Goal: Task Accomplishment & Management: Use online tool/utility

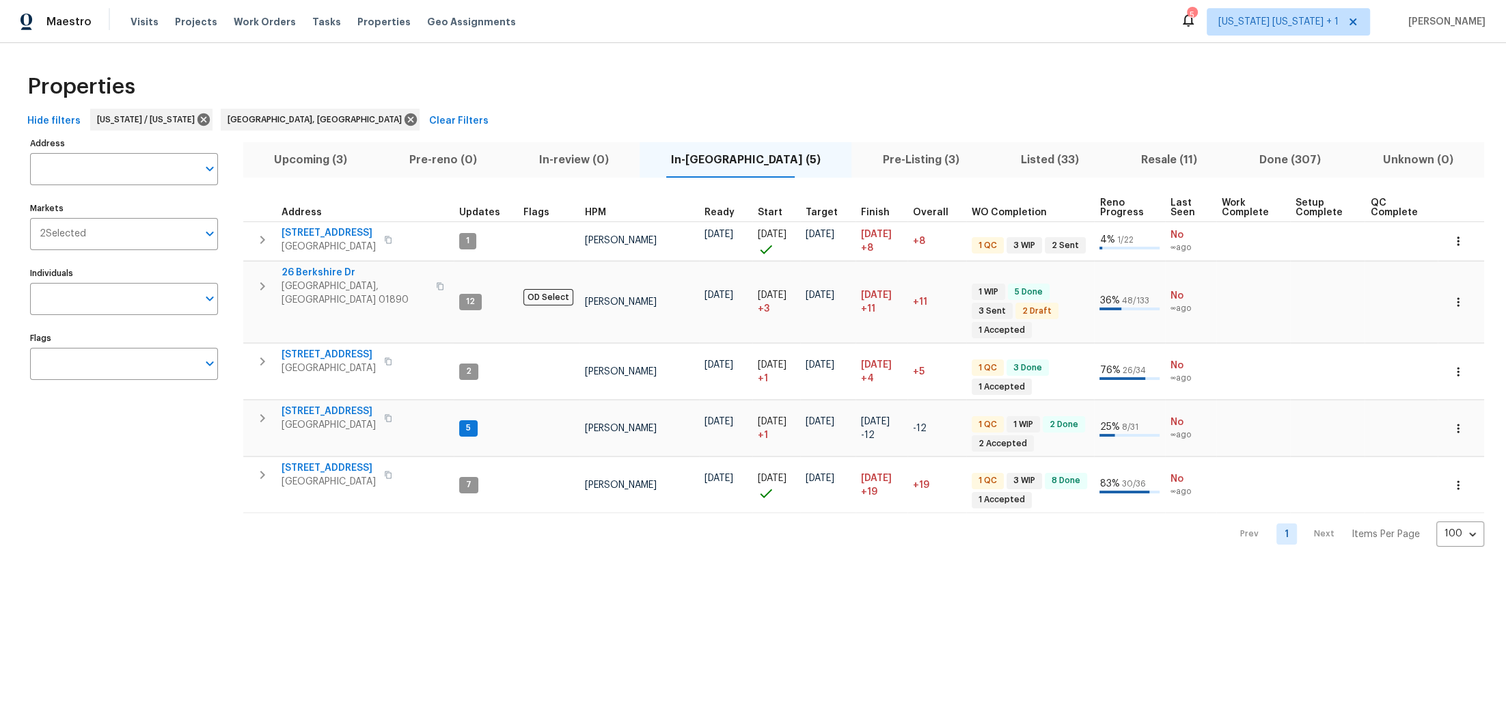
click at [998, 150] on span "Listed (33)" at bounding box center [1050, 159] width 104 height 19
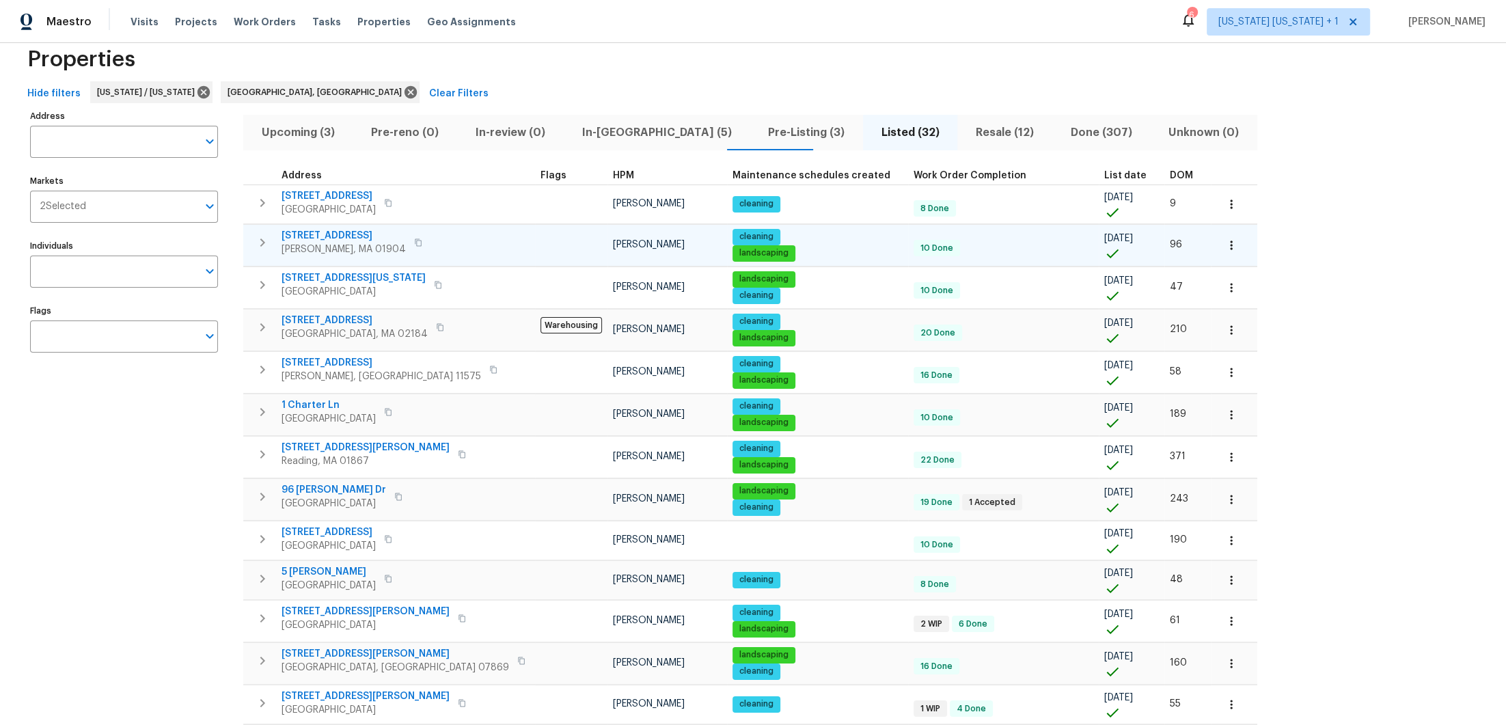
scroll to position [93, 0]
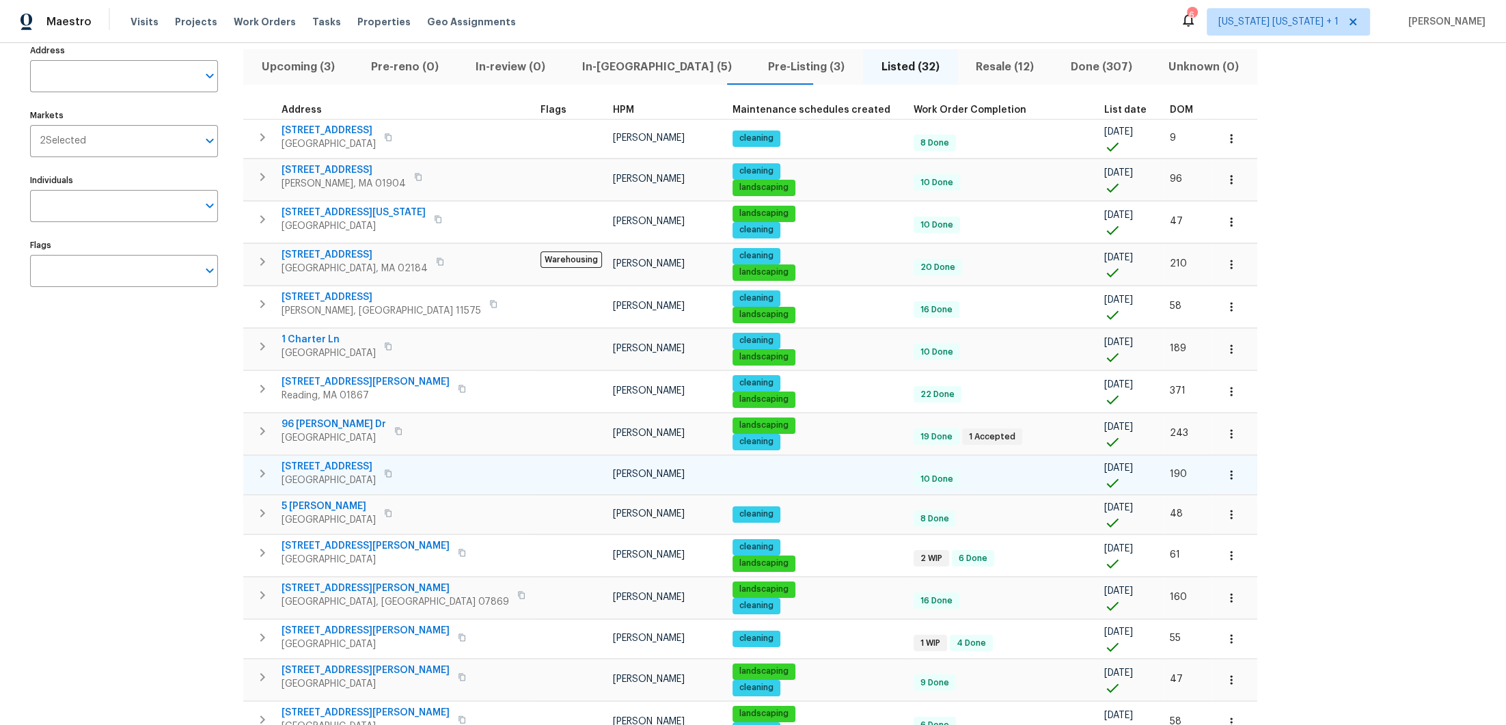
click at [1224, 471] on icon "button" at bounding box center [1231, 475] width 14 height 14
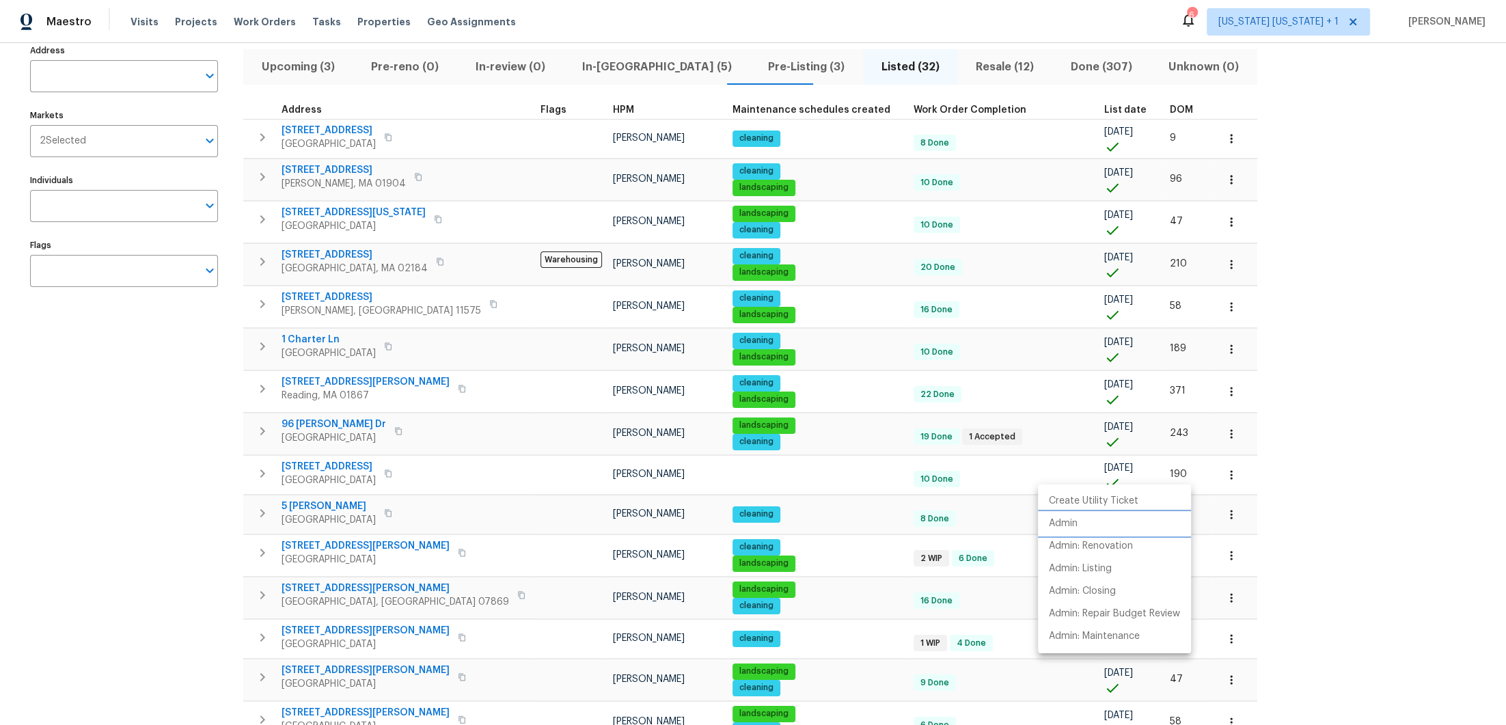
click at [1093, 519] on li "Admin" at bounding box center [1114, 523] width 153 height 23
click at [356, 466] on div at bounding box center [753, 362] width 1506 height 725
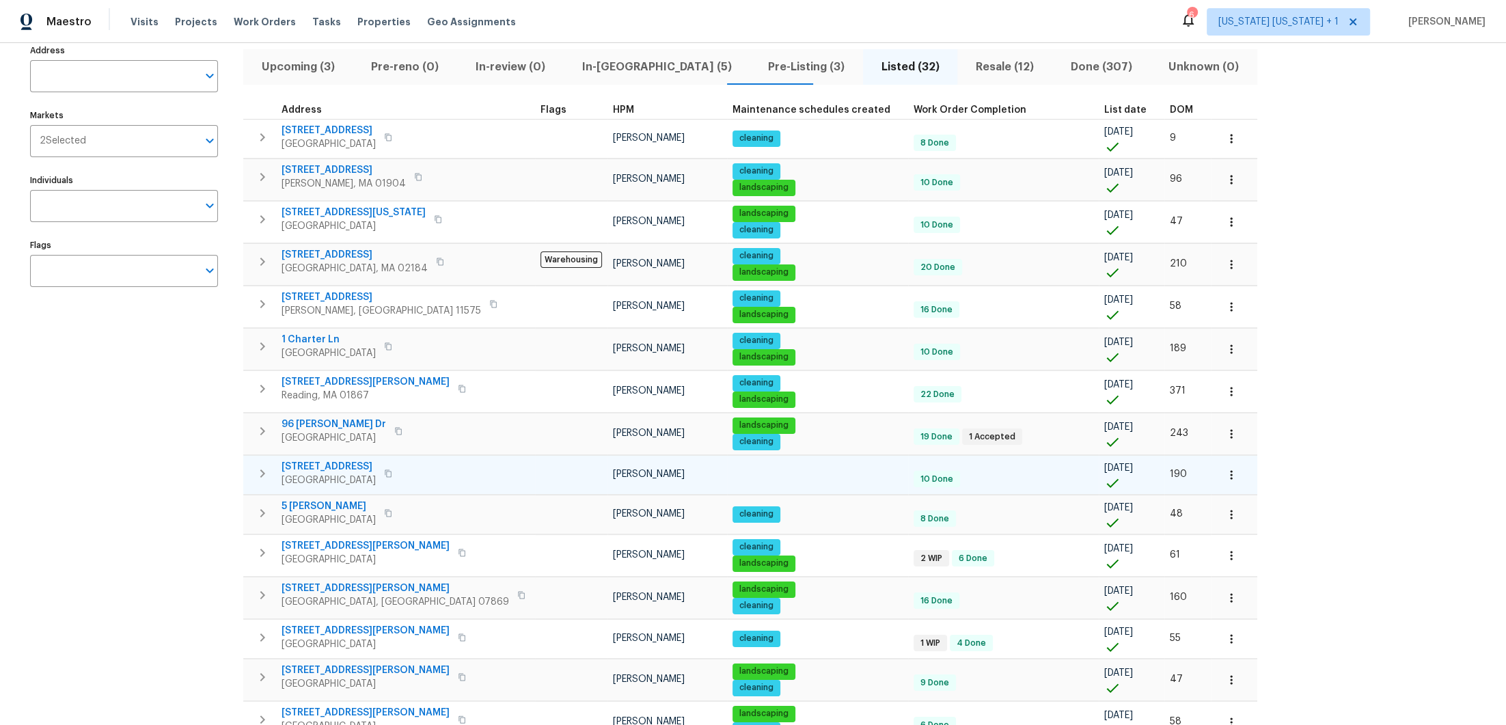
click at [318, 474] on span "East Orange, NJ 07017" at bounding box center [329, 481] width 94 height 14
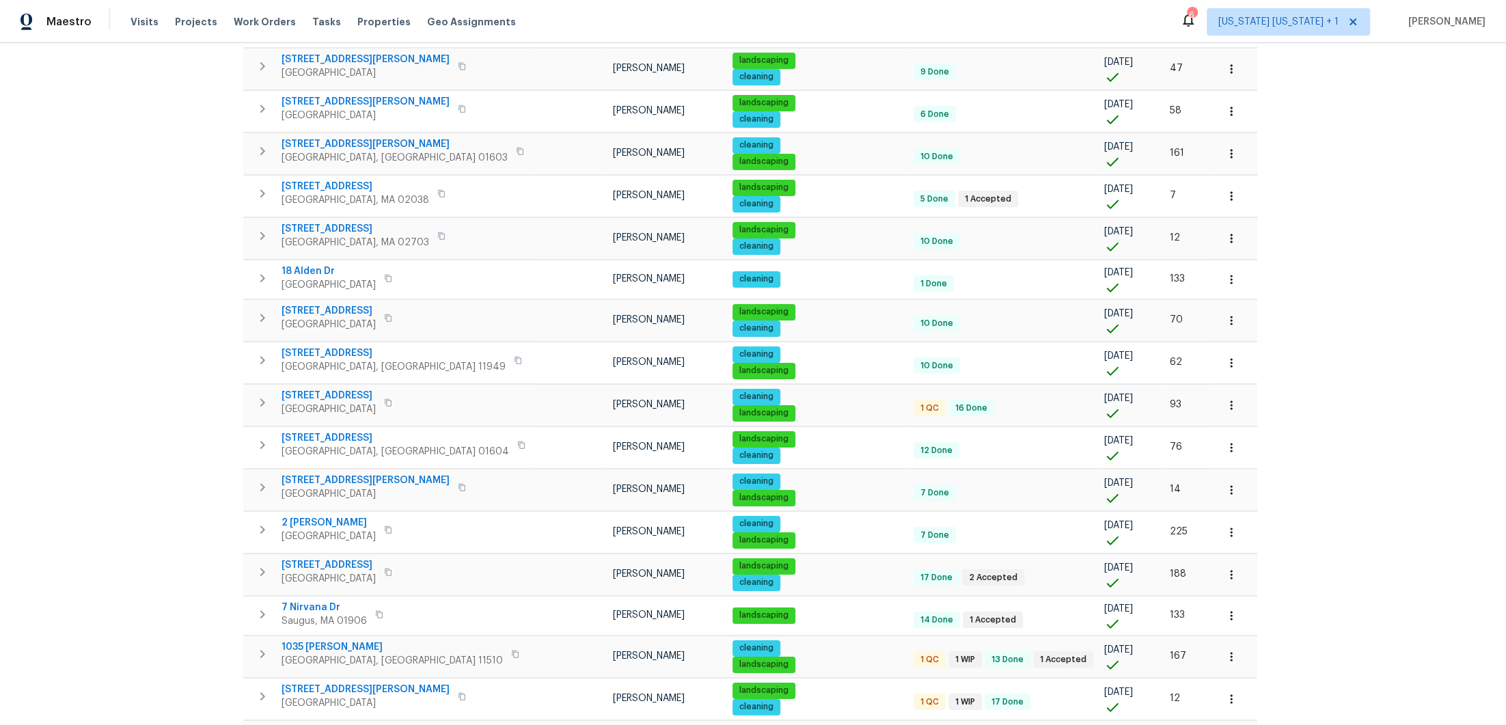
scroll to position [823, 0]
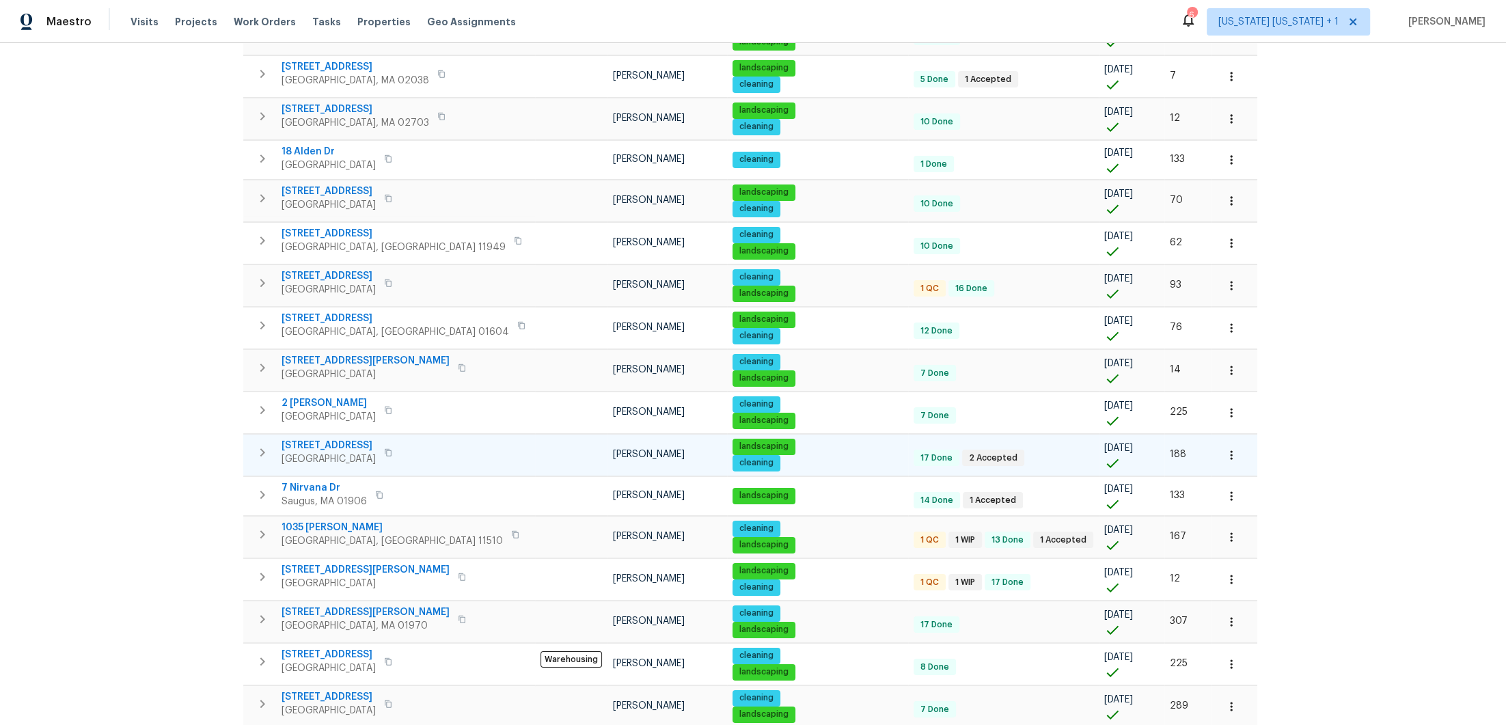
click at [320, 452] on span "Brockton, MA 02301" at bounding box center [329, 459] width 94 height 14
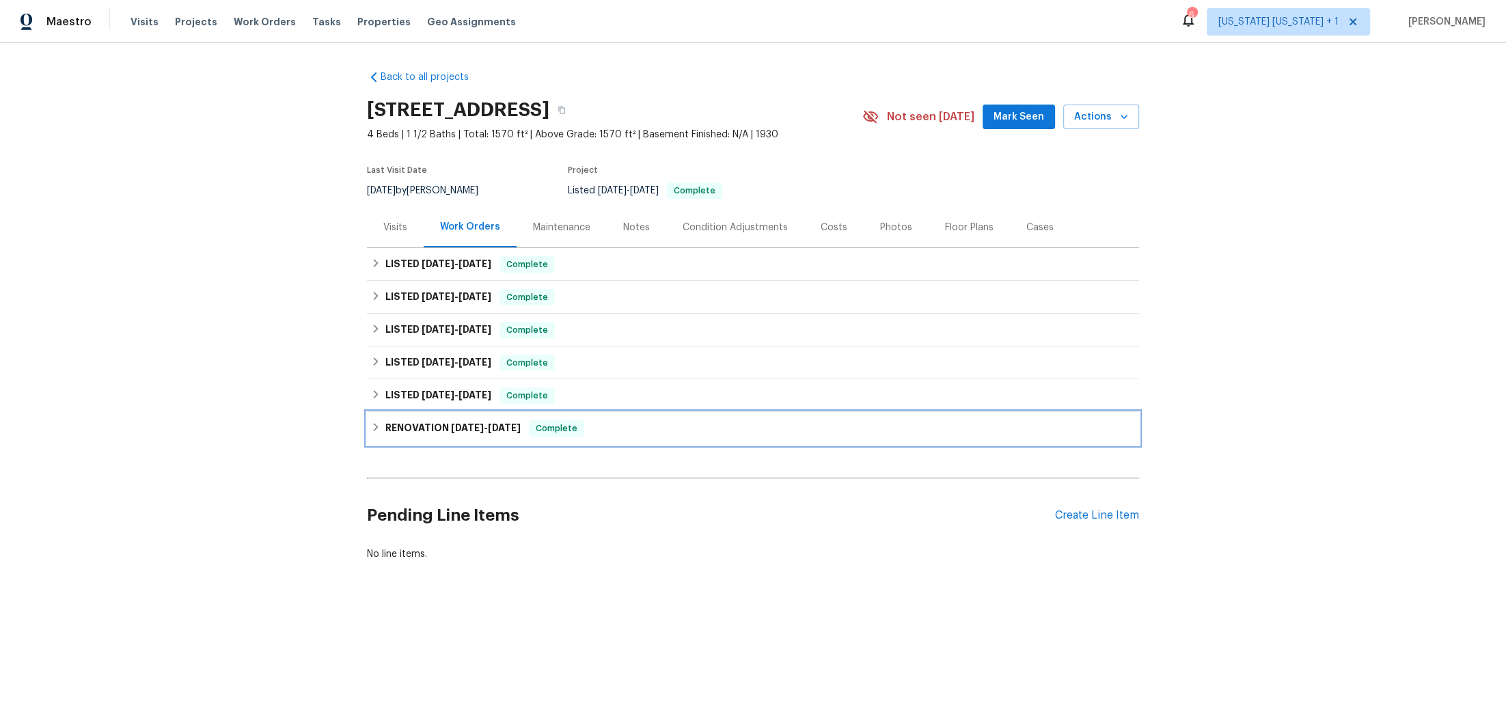
click at [374, 428] on icon at bounding box center [376, 427] width 5 height 8
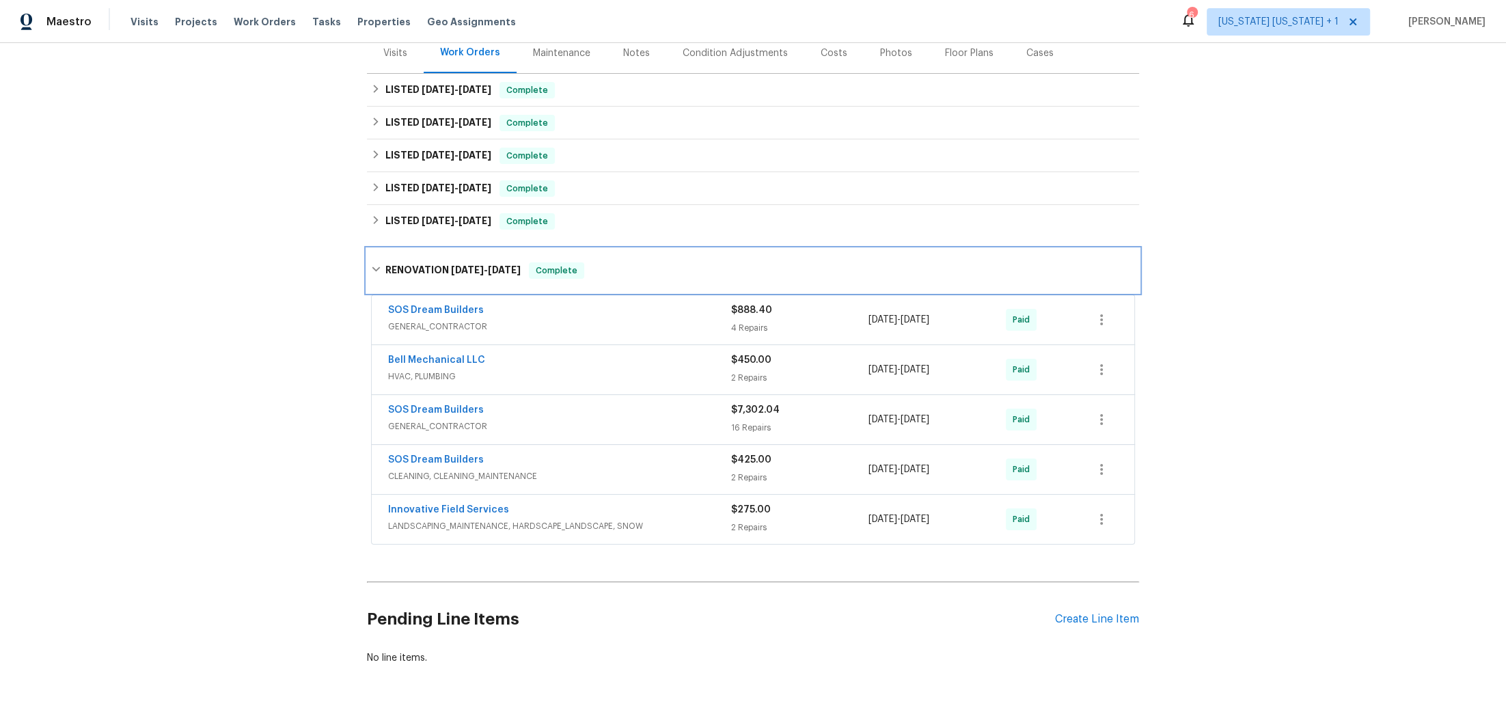
scroll to position [142, 0]
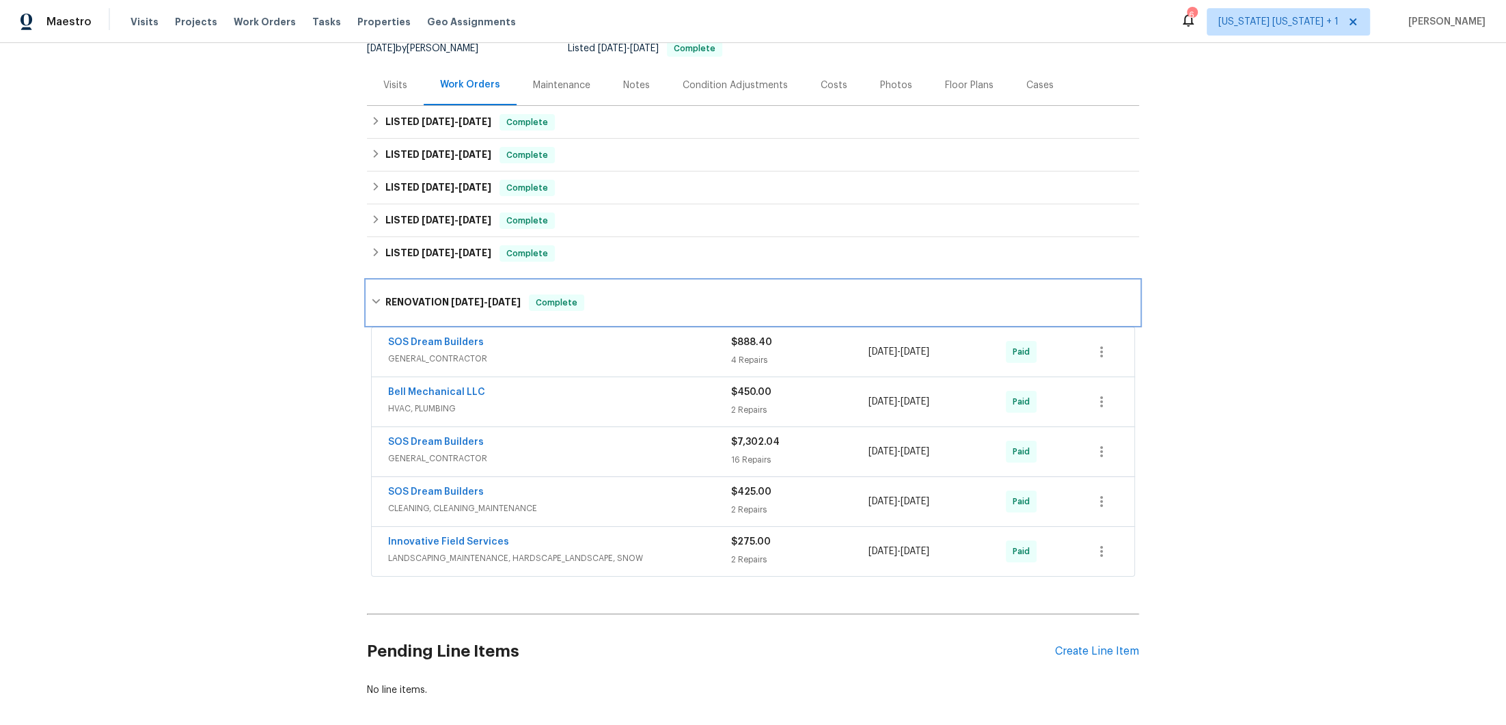
click at [371, 307] on div "RENOVATION 1/31/25 - 3/6/25 Complete" at bounding box center [753, 303] width 764 height 16
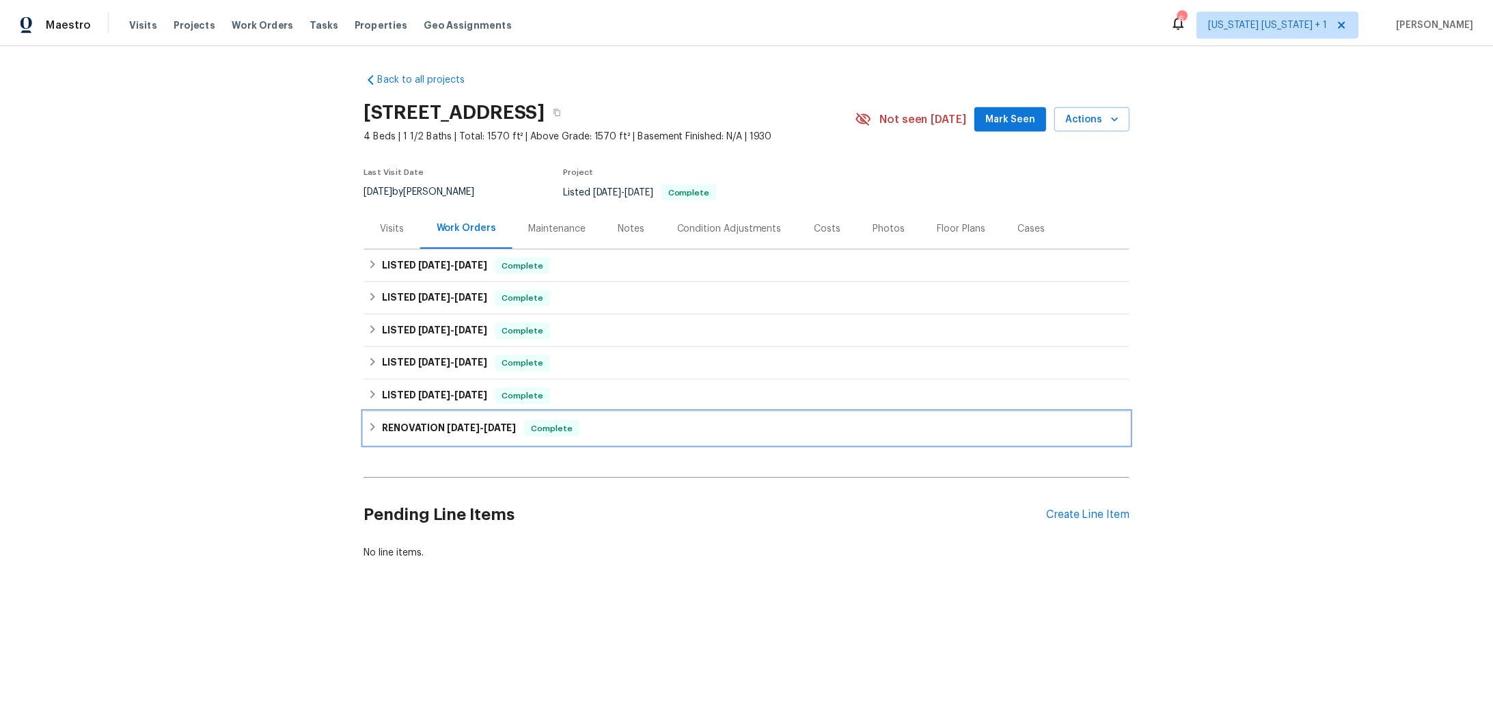
scroll to position [0, 0]
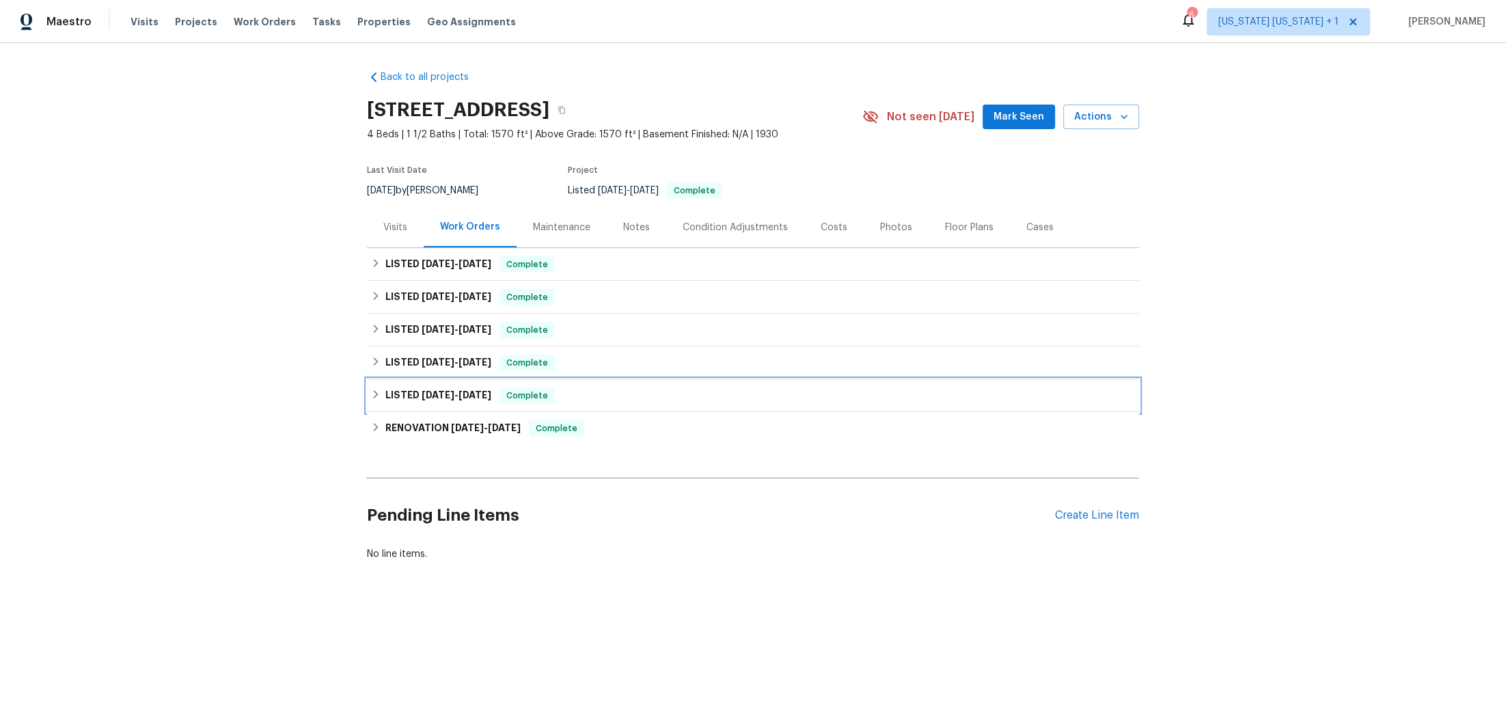
click at [371, 398] on icon at bounding box center [376, 394] width 10 height 10
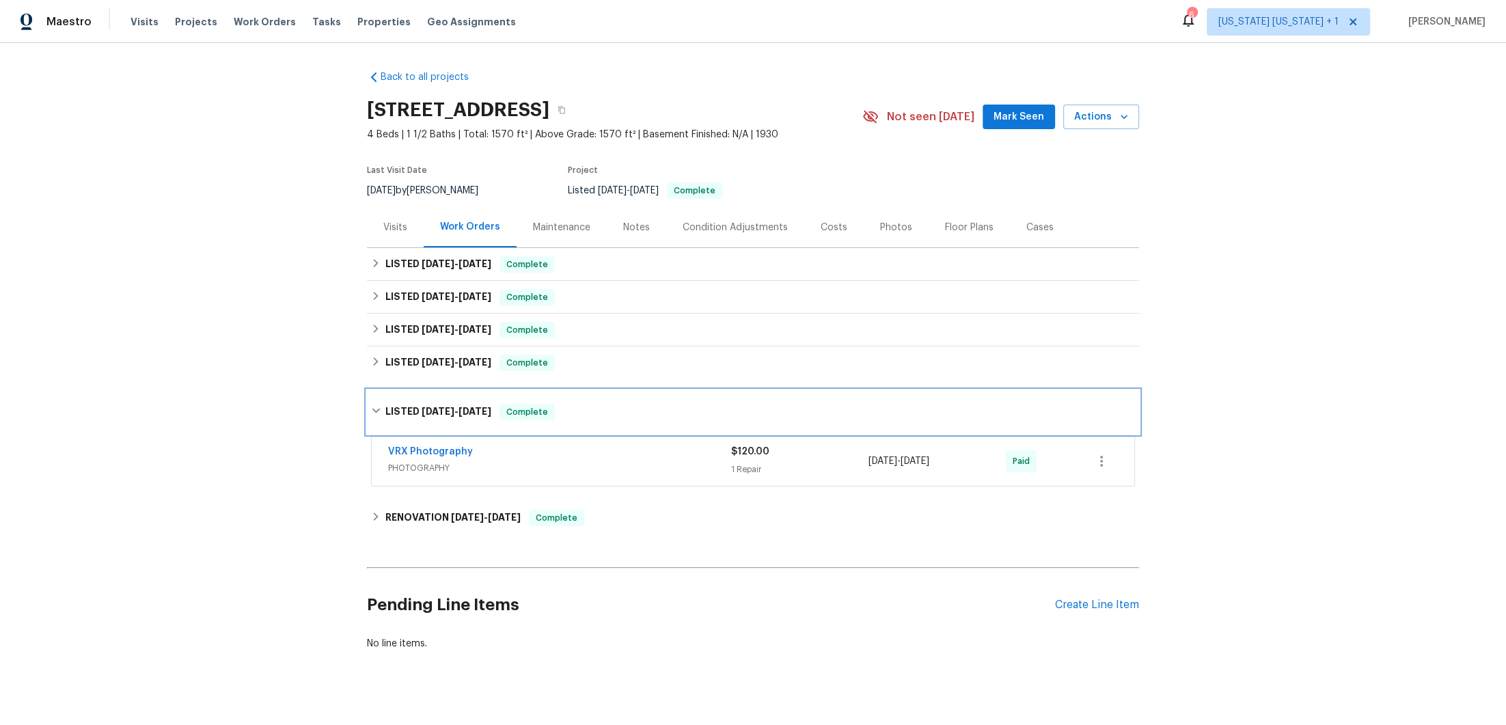
click at [369, 392] on div "LISTED 3/11/25 - 3/12/25 Complete" at bounding box center [753, 412] width 772 height 44
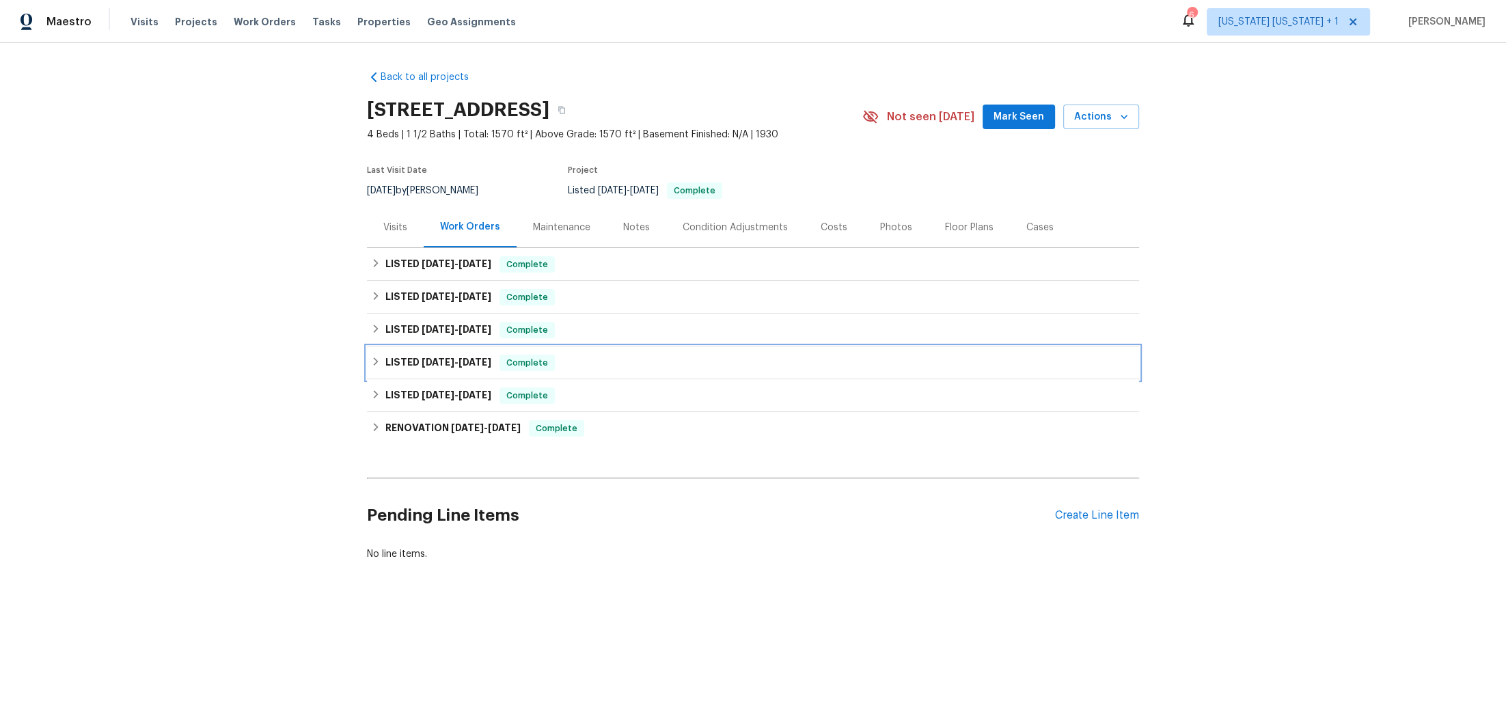
click at [374, 361] on icon at bounding box center [376, 361] width 5 height 8
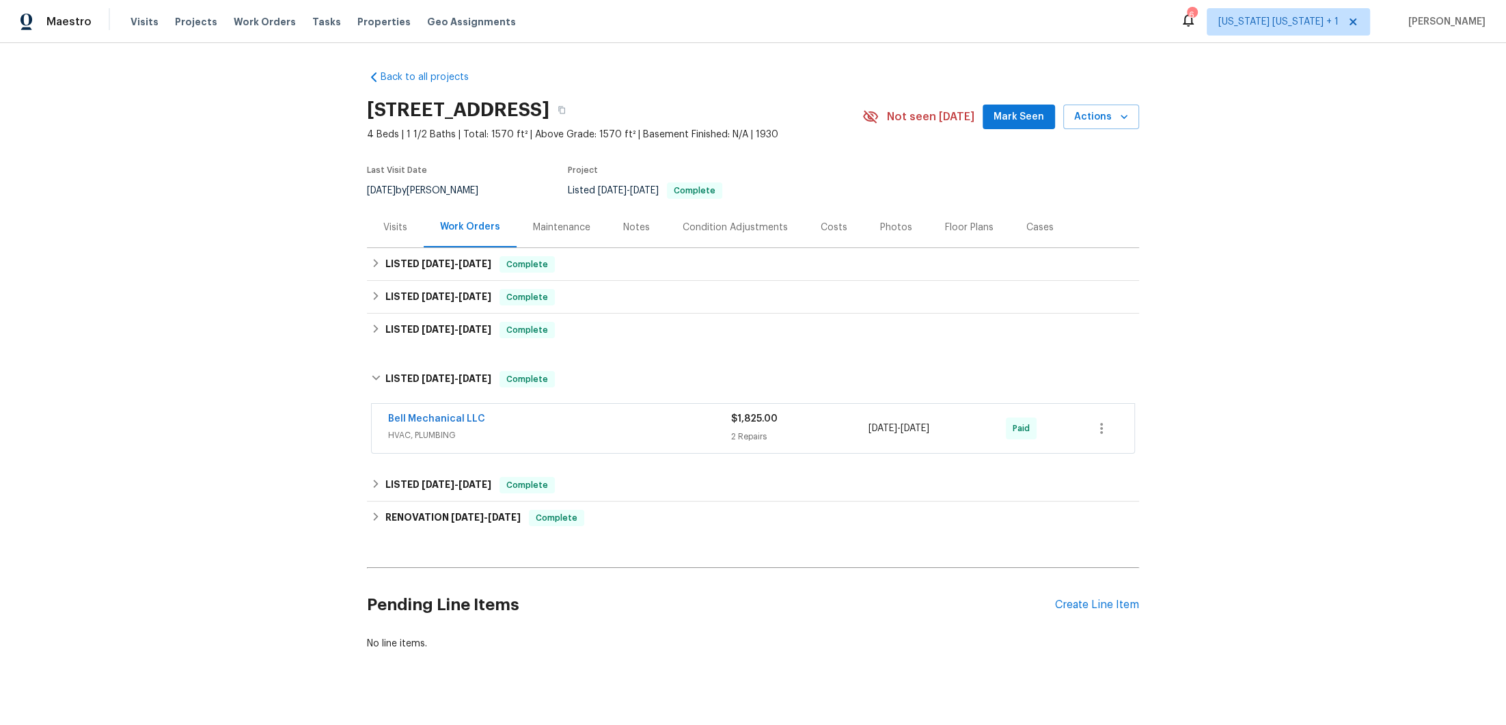
click at [597, 433] on span "HVAC, PLUMBING" at bounding box center [559, 435] width 343 height 14
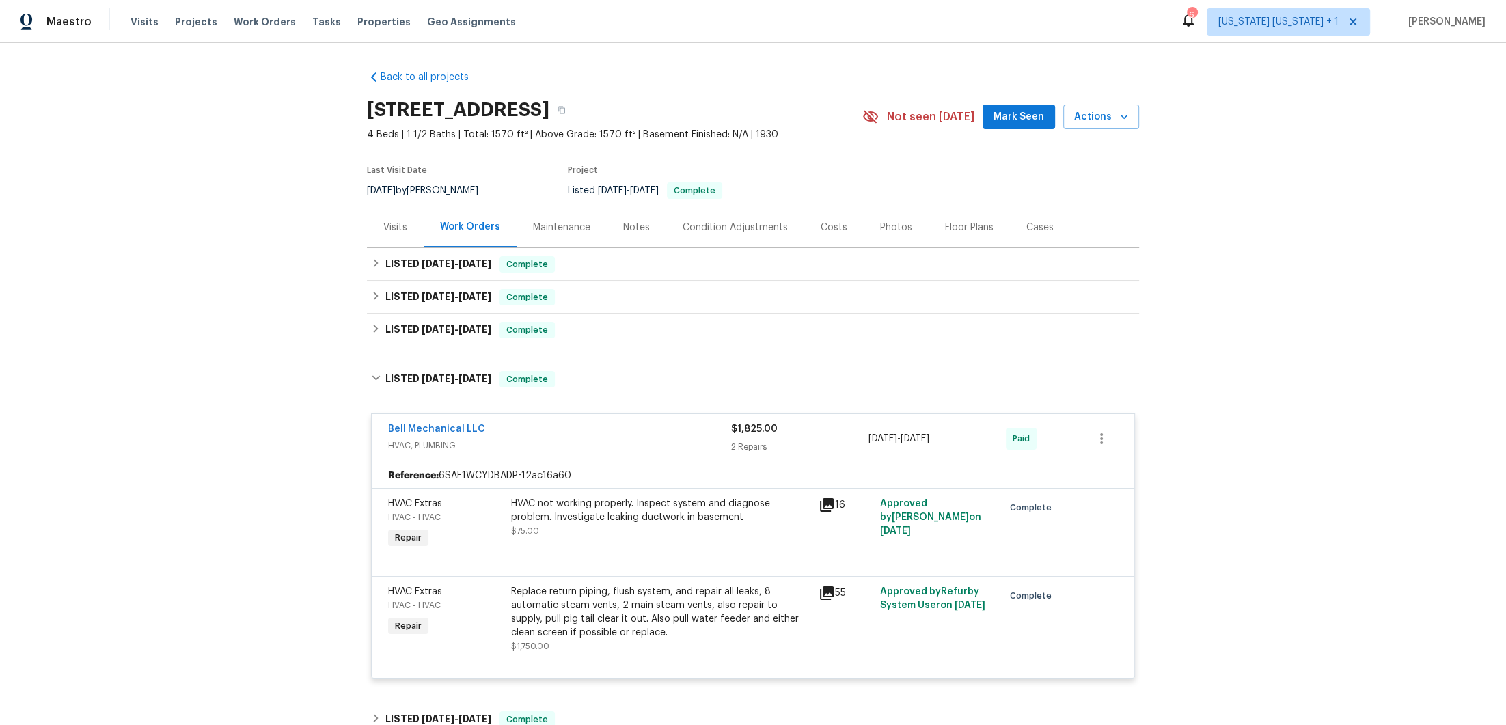
click at [597, 433] on div "Bell Mechanical LLC" at bounding box center [559, 430] width 343 height 16
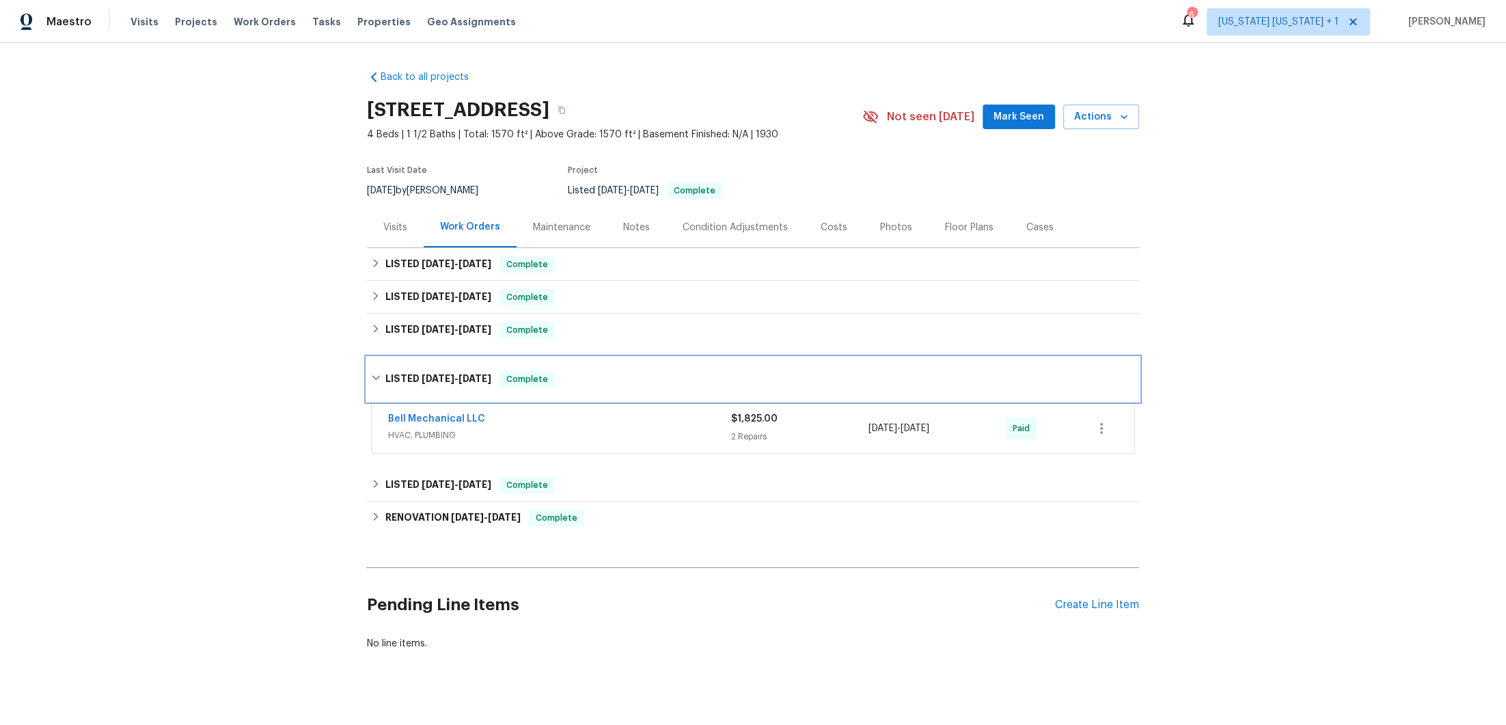
click at [371, 374] on div "LISTED 3/31/25 - 3/31/25 Complete" at bounding box center [753, 379] width 764 height 16
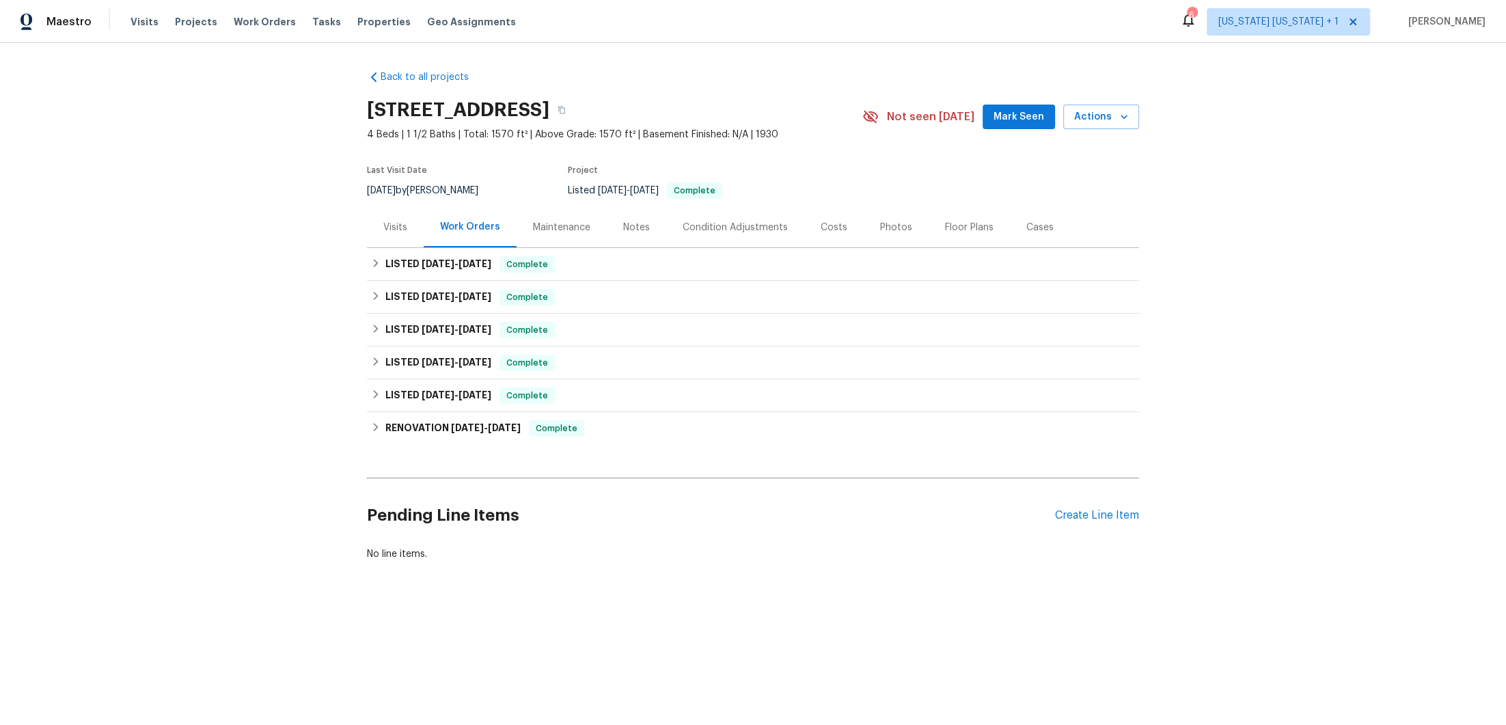
click at [625, 233] on div "Notes" at bounding box center [636, 228] width 27 height 14
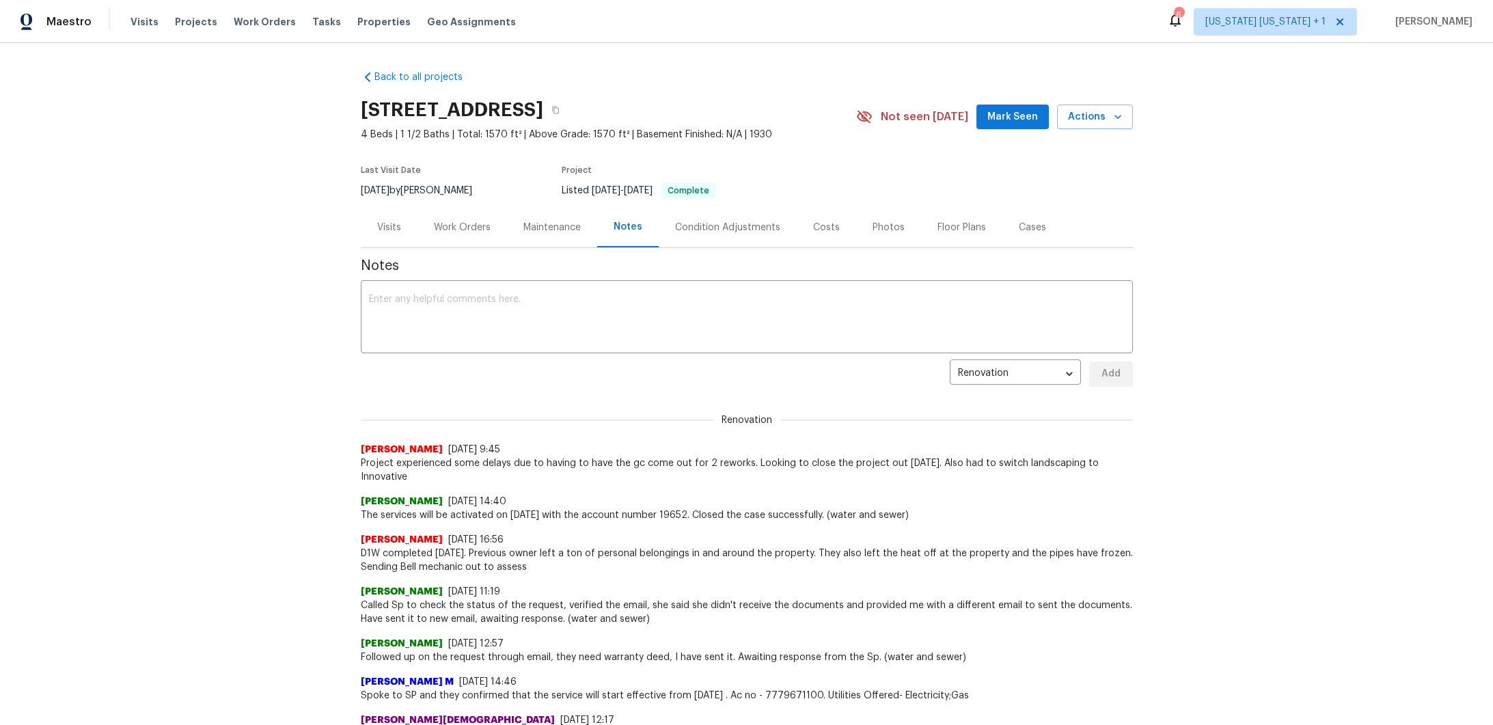
click at [460, 233] on div "Work Orders" at bounding box center [462, 228] width 57 height 14
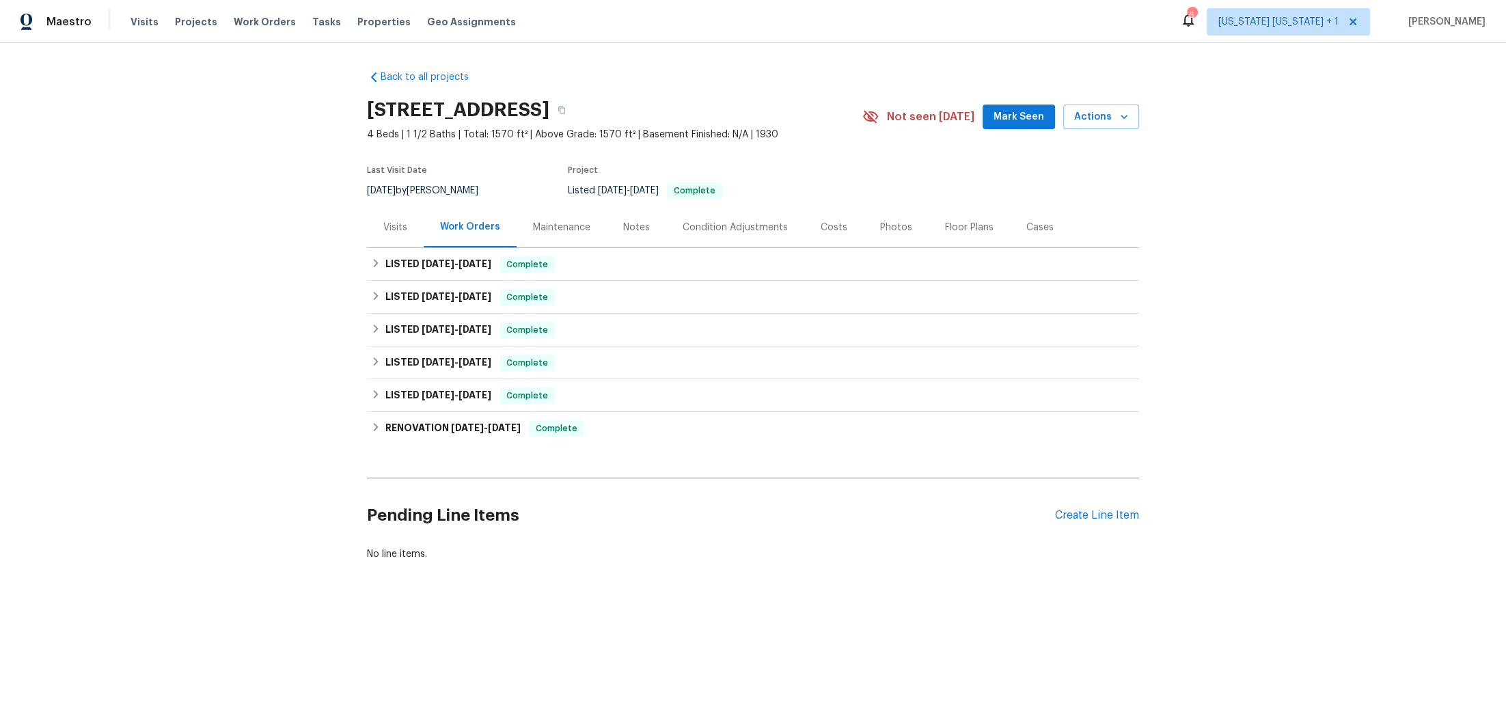
click at [865, 234] on div "Photos" at bounding box center [896, 227] width 65 height 40
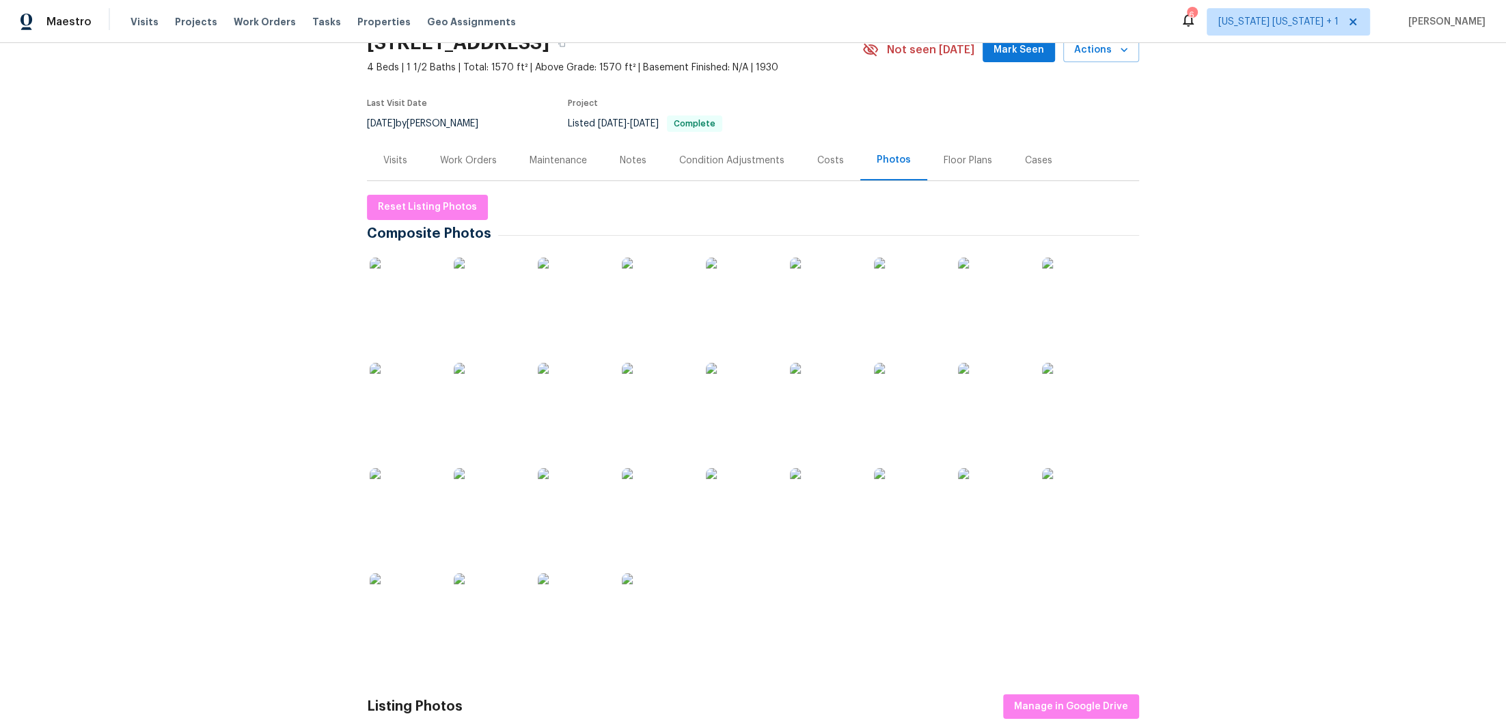
scroll to position [77, 0]
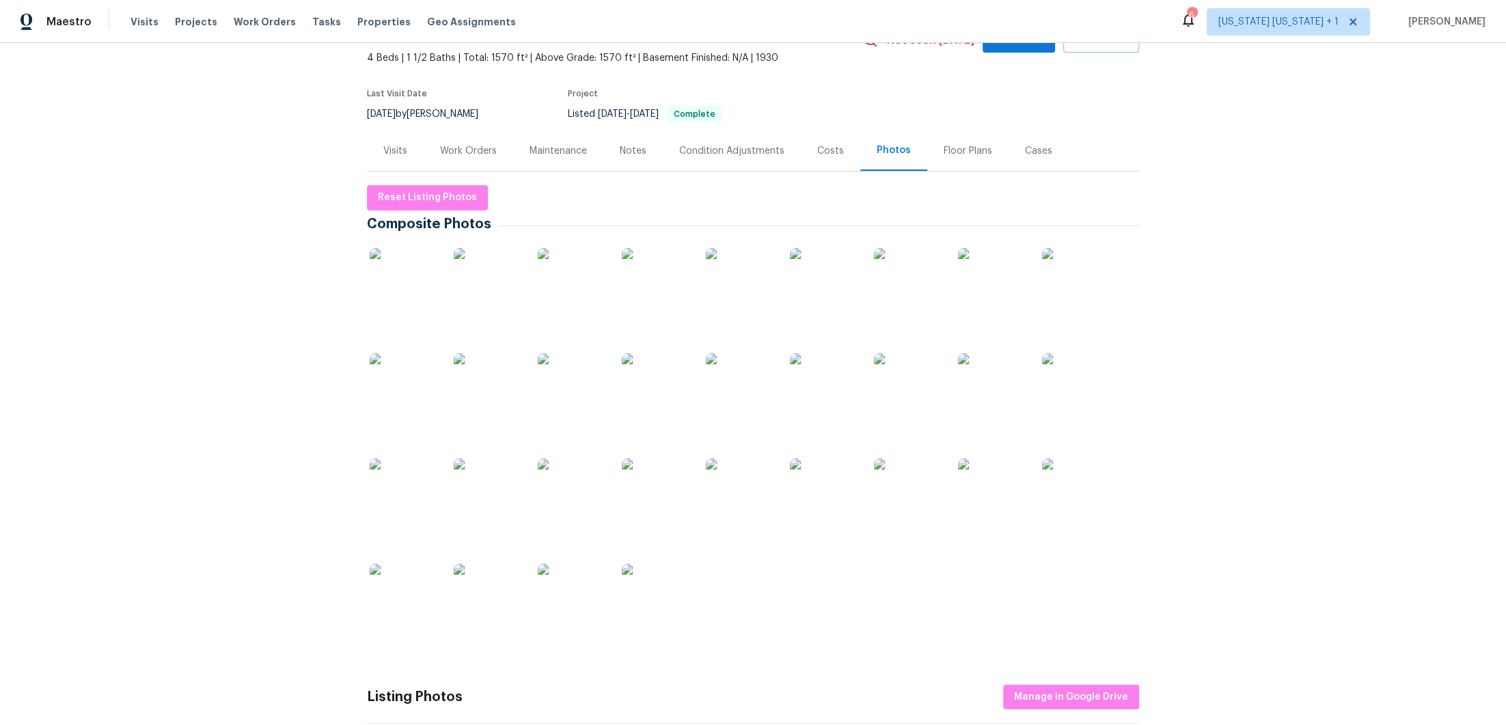
click at [754, 285] on img at bounding box center [740, 282] width 68 height 68
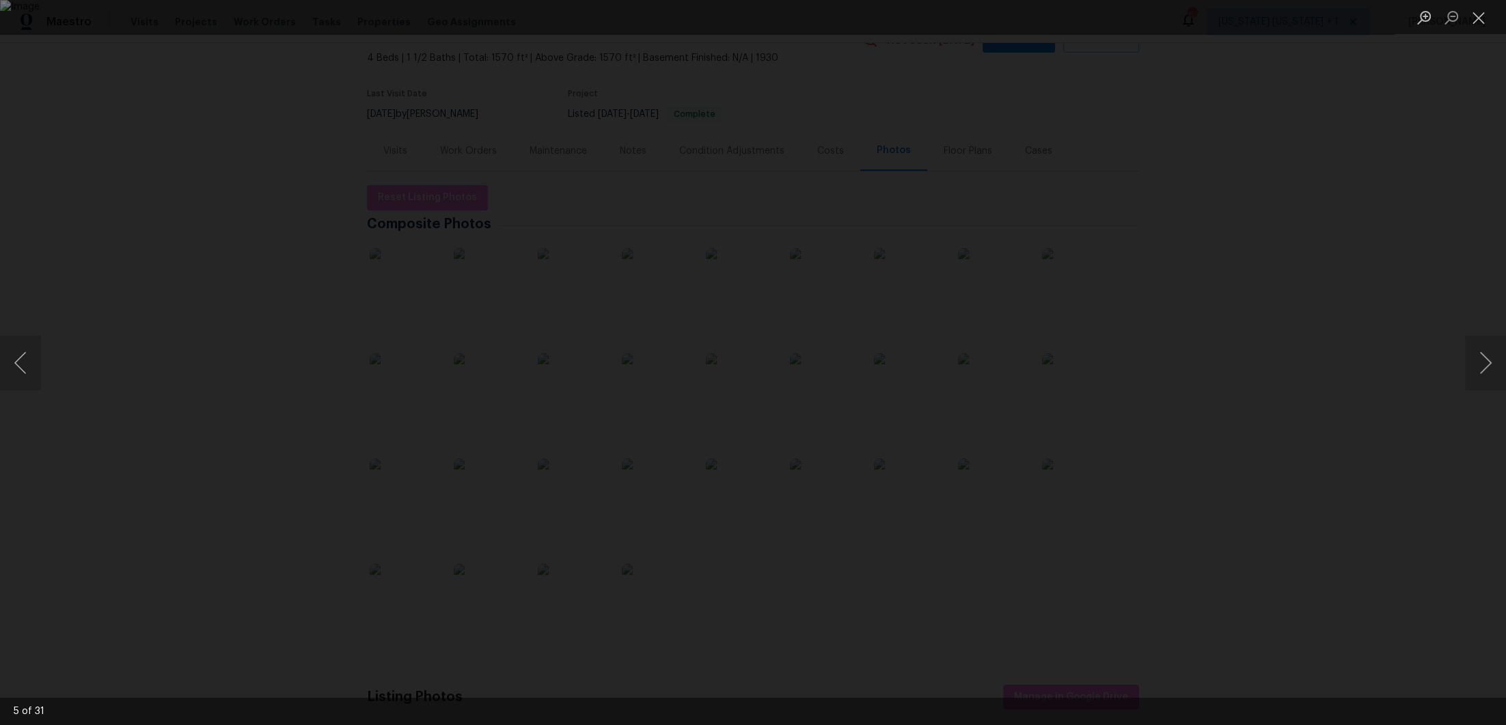
click at [1240, 379] on div "Lightbox" at bounding box center [753, 362] width 1506 height 725
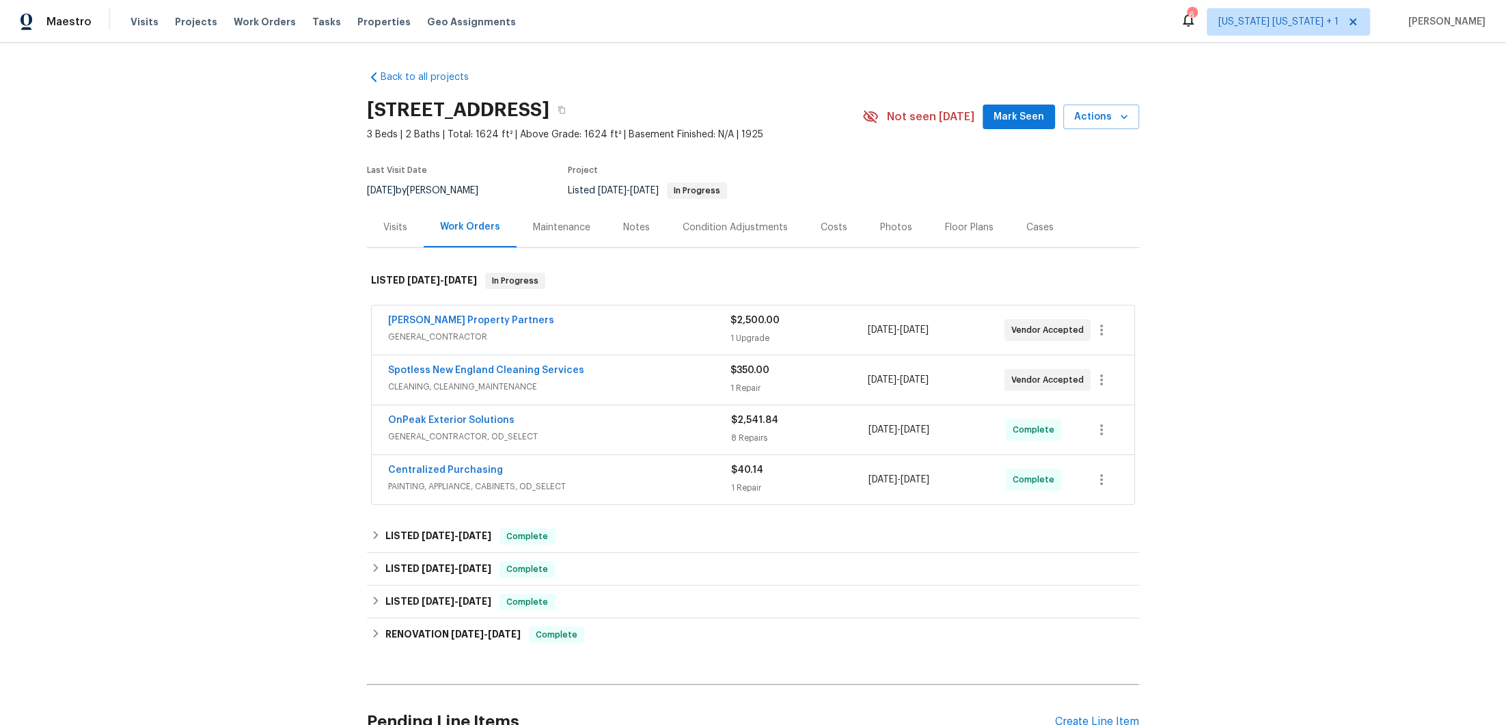
click at [609, 322] on div "[PERSON_NAME] Property Partners" at bounding box center [559, 322] width 342 height 16
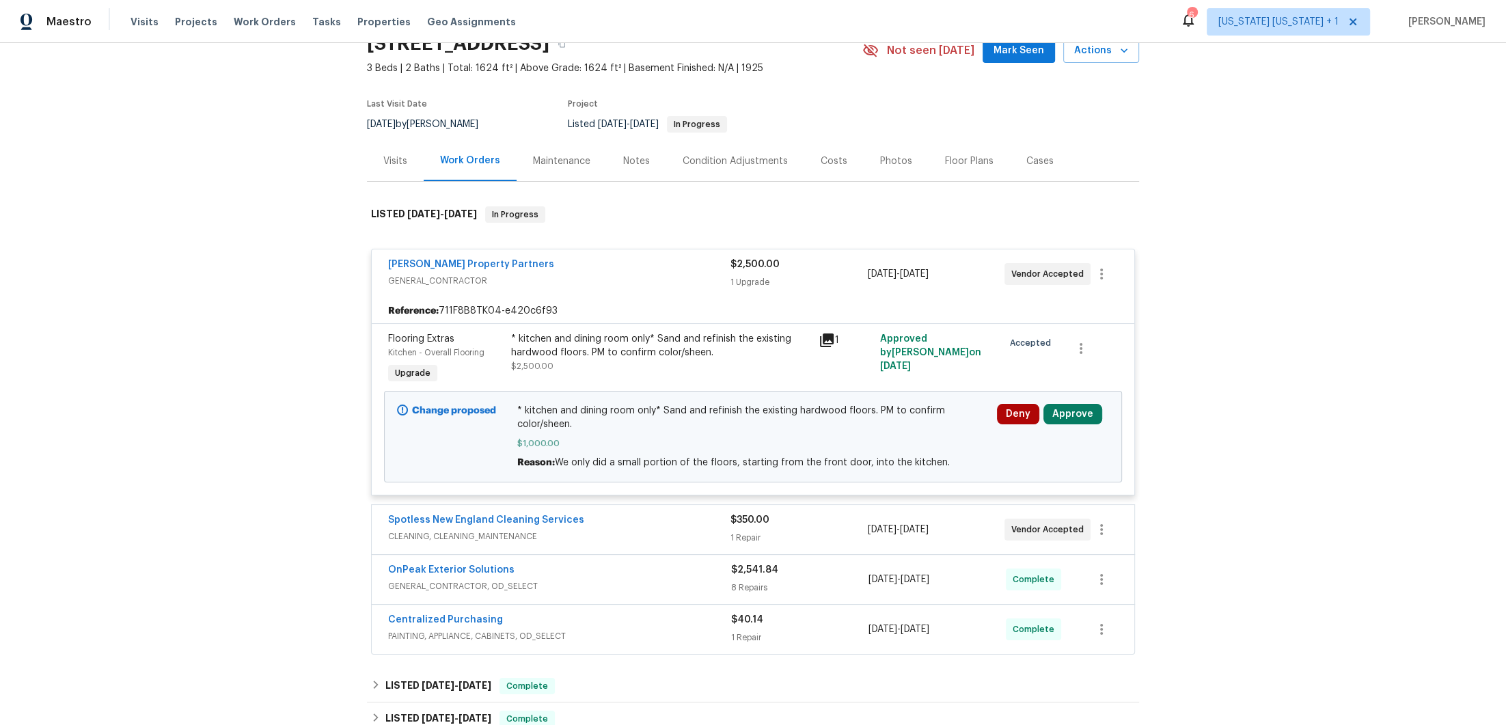
scroll to position [60, 0]
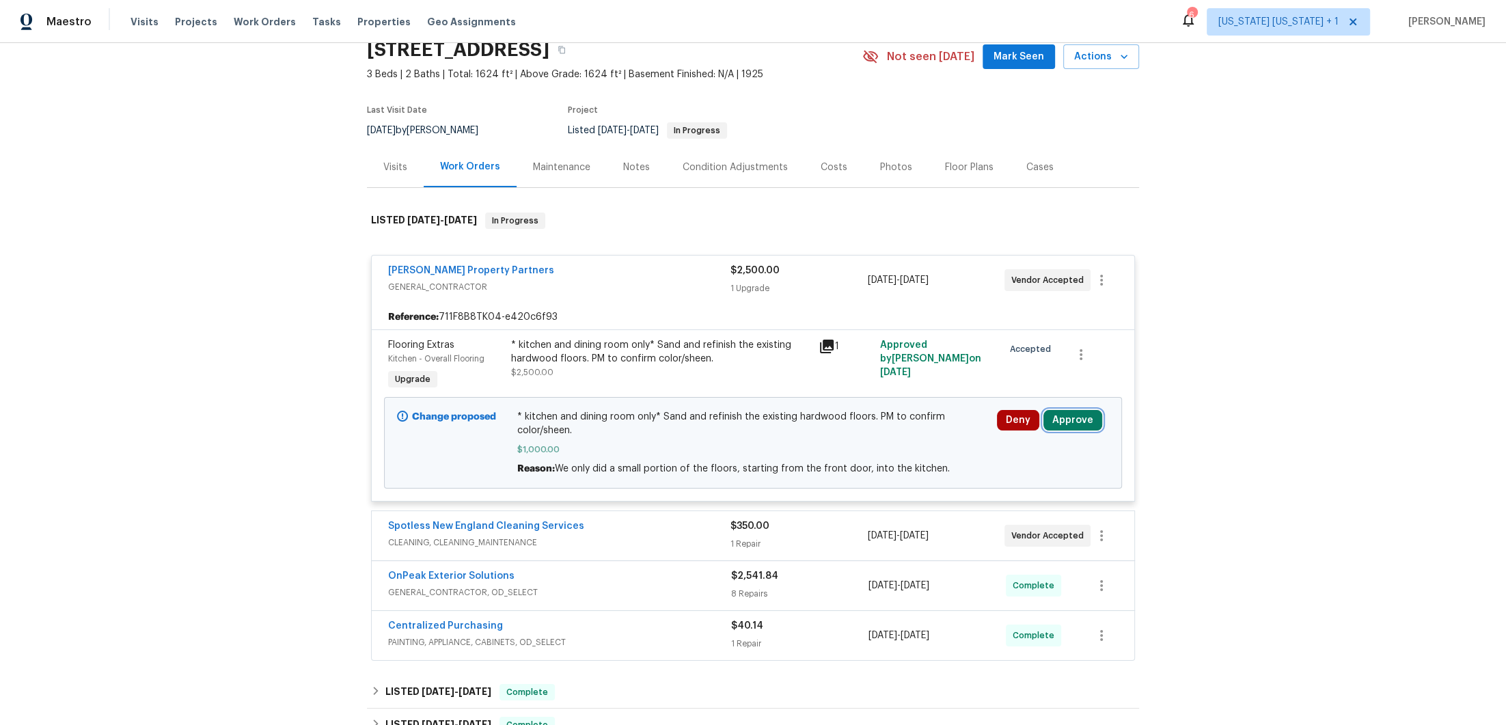
click at [1054, 422] on button "Approve" at bounding box center [1072, 420] width 59 height 20
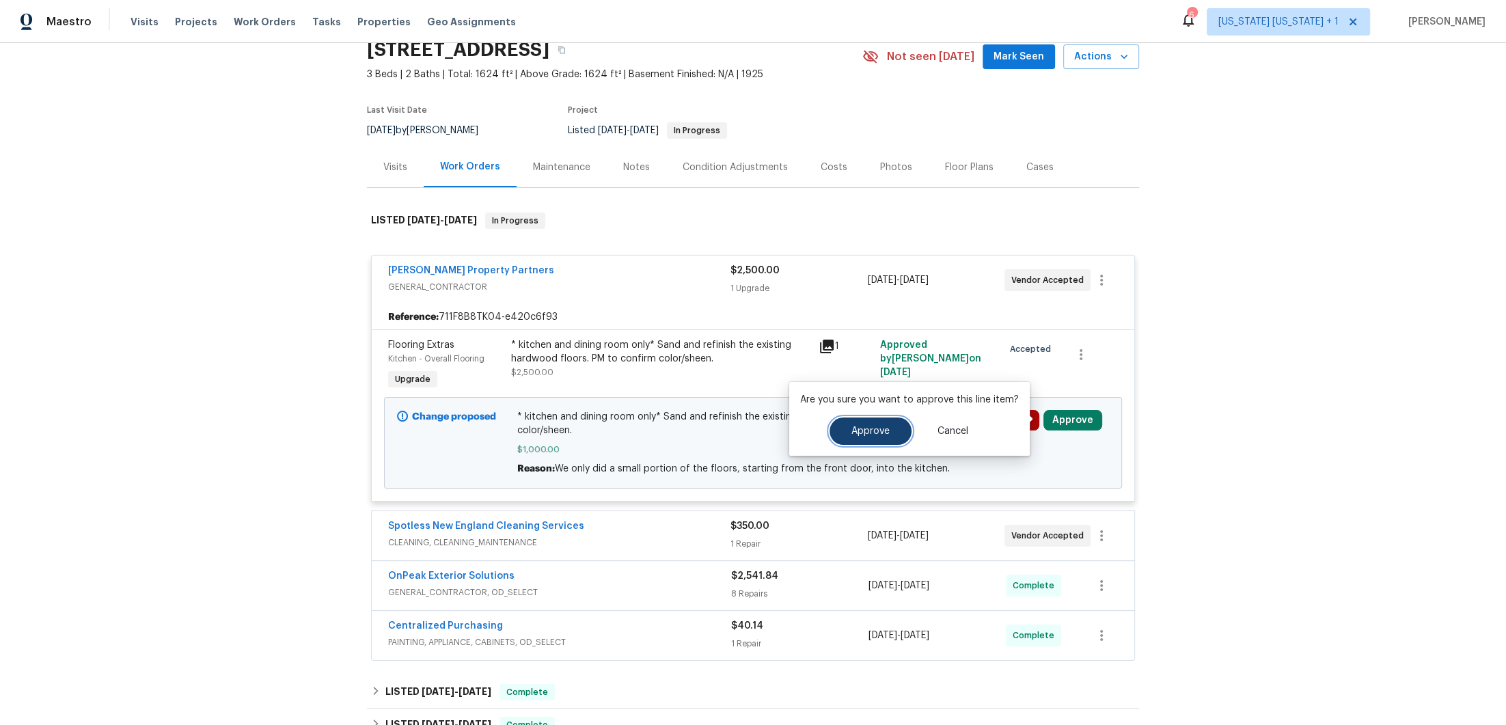
click at [867, 431] on span "Approve" at bounding box center [870, 431] width 38 height 10
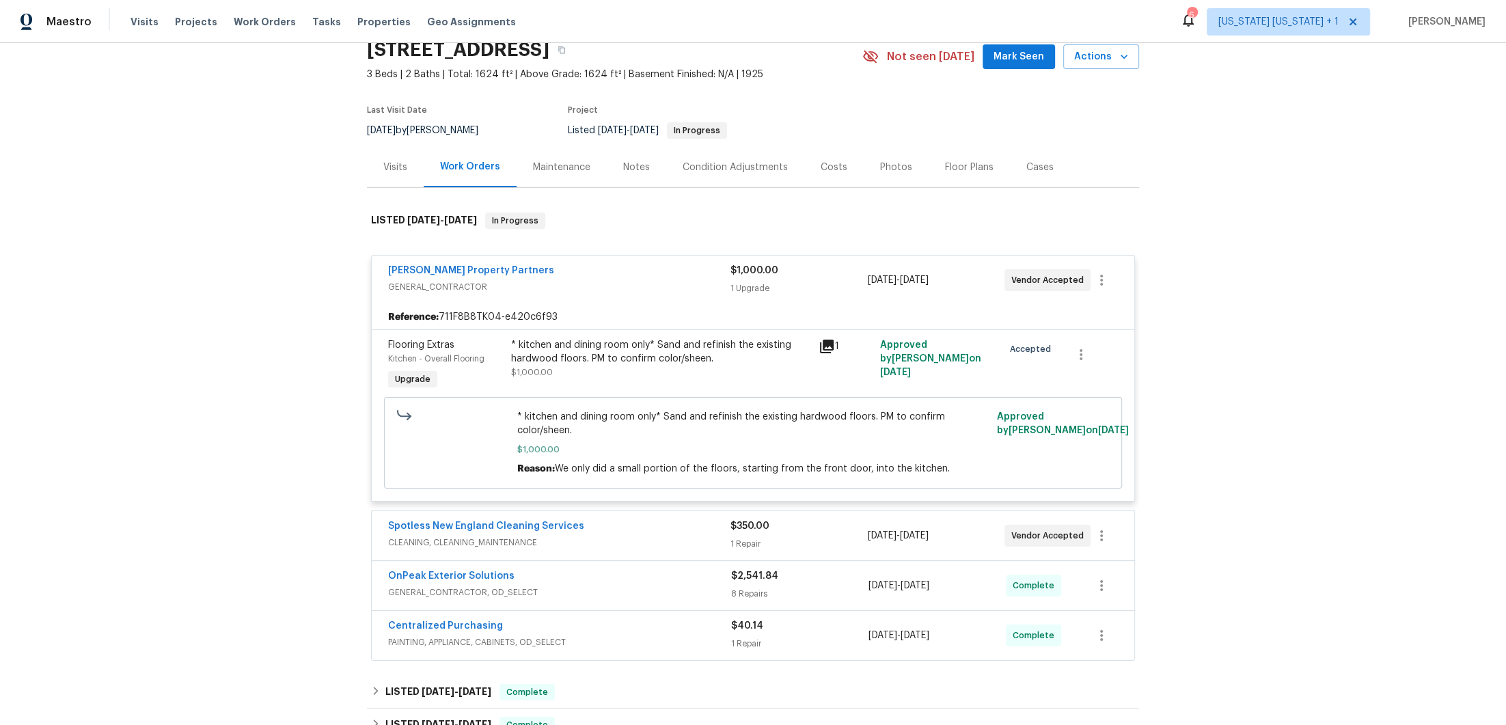
click at [628, 268] on div "Portillo Property Partners" at bounding box center [559, 272] width 342 height 16
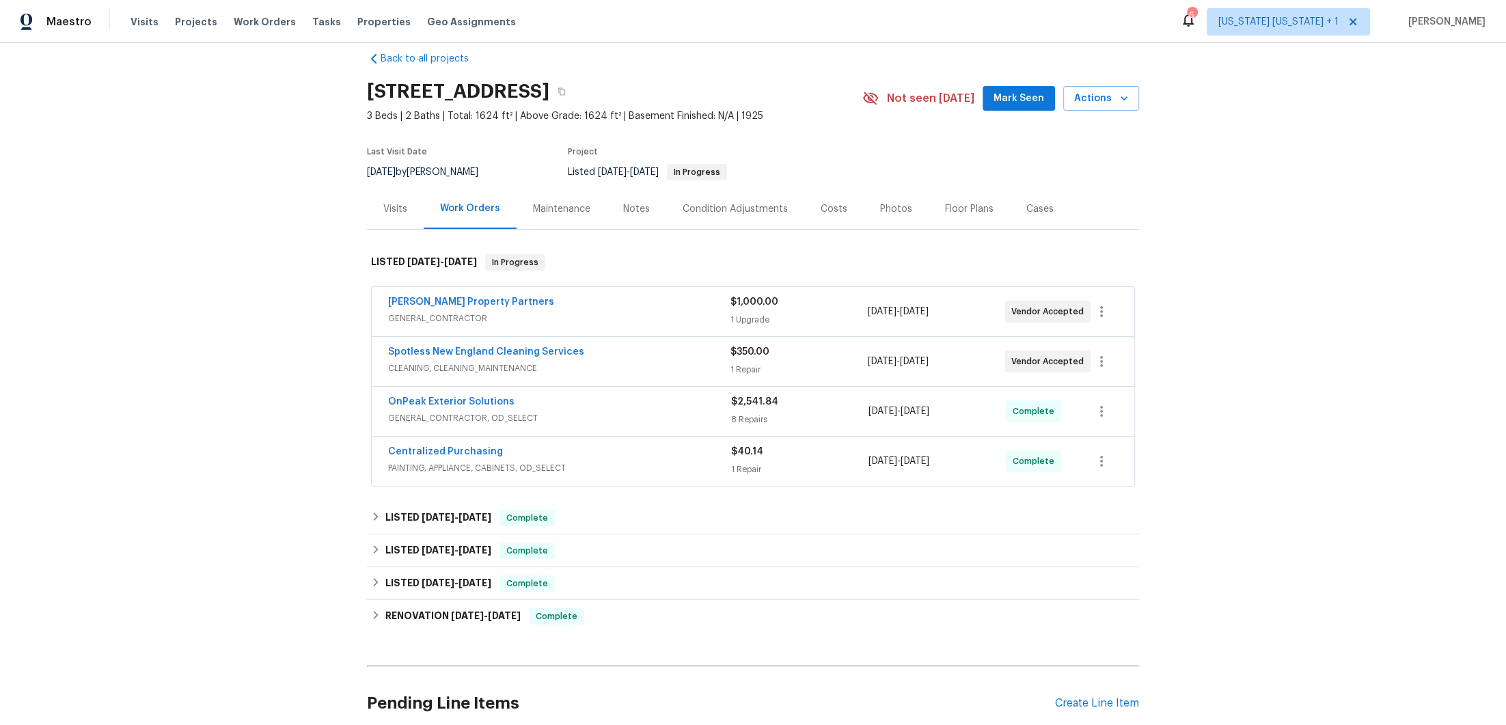
scroll to position [0, 0]
